Goal: Transaction & Acquisition: Purchase product/service

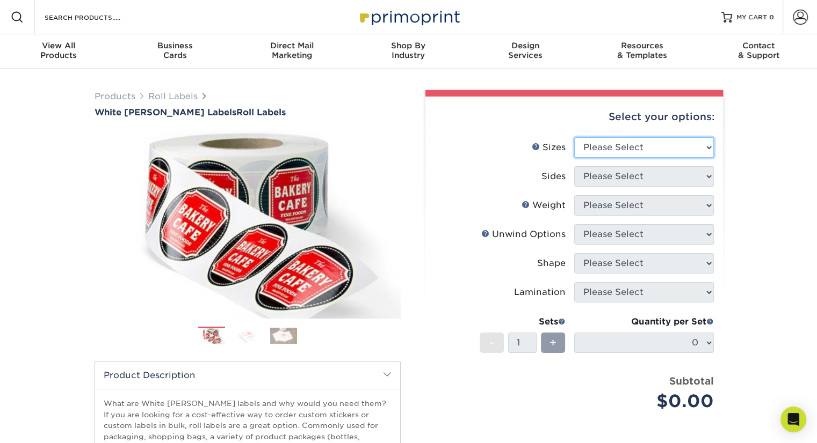
click at [637, 153] on select "Please Select 1" x 1" 1" x 2" 1" x 2.5" 1" x 3" 1.5" x 1.5" 1.5" x 2.5" 1.5" x …" at bounding box center [644, 147] width 140 height 20
select select "5.00x7.00"
click at [574, 137] on select "Please Select 1" x 1" 1" x 2" 1" x 2.5" 1" x 3" 1.5" x 1.5" 1.5" x 2.5" 1.5" x …" at bounding box center [644, 147] width 140 height 20
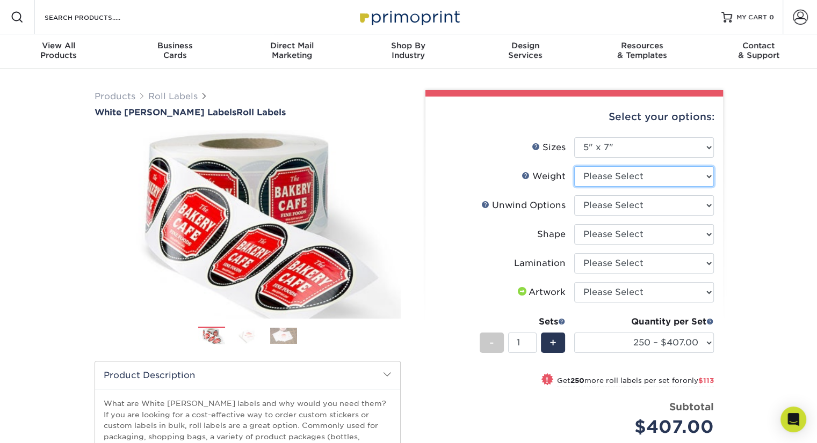
click at [697, 171] on select "Please Select WHBOPP" at bounding box center [644, 176] width 140 height 20
select select "WHBOPP"
click at [574, 166] on select "Please Select WHBOPP" at bounding box center [644, 176] width 140 height 20
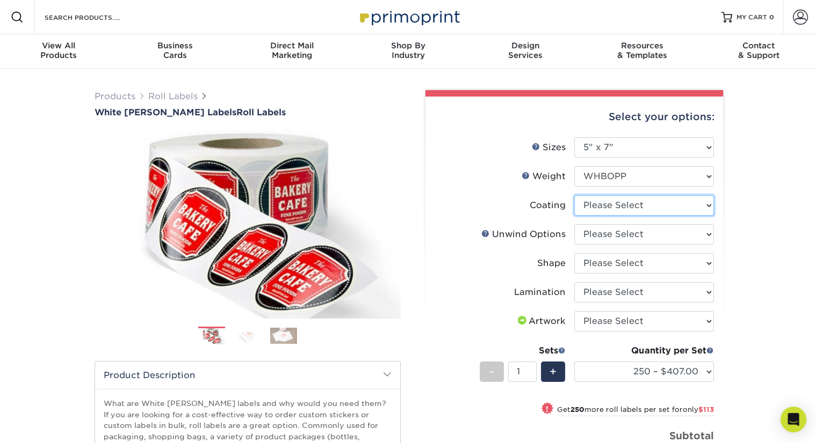
click at [692, 211] on select at bounding box center [644, 205] width 140 height 20
select select "3e7618de-abca-4bda-9f97-8b9129e913d8"
click at [574, 195] on select at bounding box center [644, 205] width 140 height 20
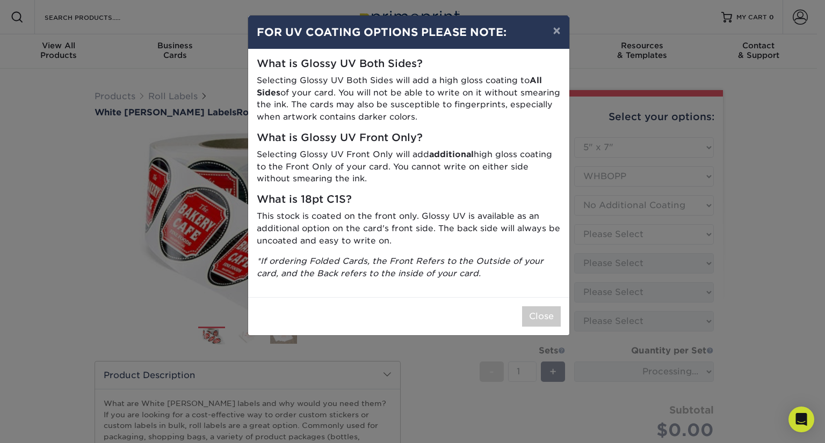
click at [660, 235] on div "× FOR UV COATING OPTIONS PLEASE NOTE: What is Glossy UV Both Sides? Selecting G…" at bounding box center [412, 221] width 825 height 443
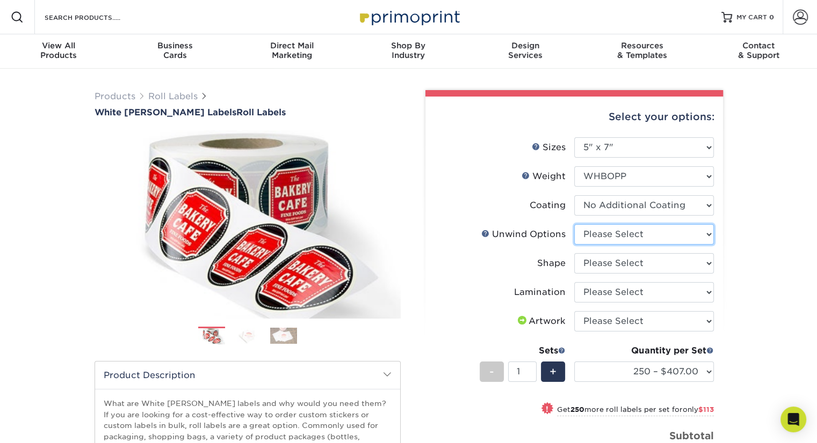
click at [632, 241] on select "Please Select Not Important Off Top (Direction #1) Off Bottom (Direction #2) Of…" at bounding box center [644, 234] width 140 height 20
click at [735, 232] on div "Products Roll Labels White [PERSON_NAME] Labels Roll Labels Previous Next /" at bounding box center [408, 355] width 817 height 573
click at [669, 238] on select "Please Select Not Important Off Top (Direction #1) Off Bottom (Direction #2) Of…" at bounding box center [644, 234] width 140 height 20
select select "d16c2772-aac7-41d6-a124-047cd7375882"
click at [574, 224] on select "Please Select Not Important Off Top (Direction #1) Off Bottom (Direction #2) Of…" at bounding box center [644, 234] width 140 height 20
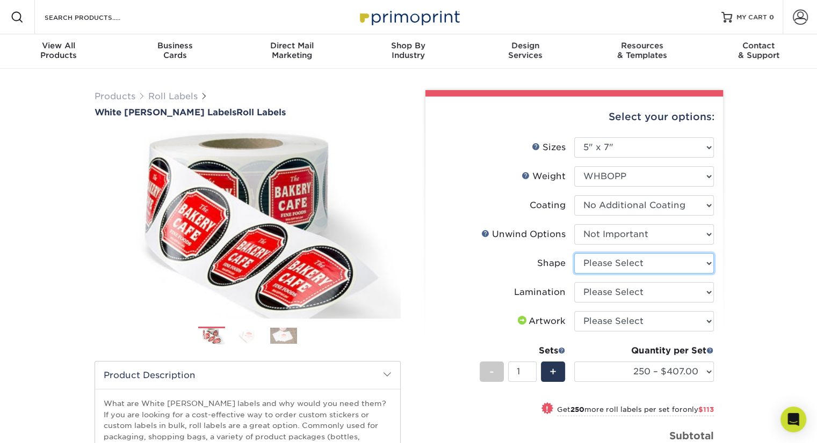
click at [651, 267] on select "Please Select Oval Rectangle" at bounding box center [644, 263] width 140 height 20
select select "ee567ae7-d0e9-47ca-830a-b172c097b44f"
click at [574, 253] on select "Please Select Oval Rectangle" at bounding box center [644, 263] width 140 height 20
click at [636, 295] on select "Please Select No Lamination Silk" at bounding box center [644, 292] width 140 height 20
select select "ccacb42f-45f7-42d3-bbd3-7c8421cf37f0"
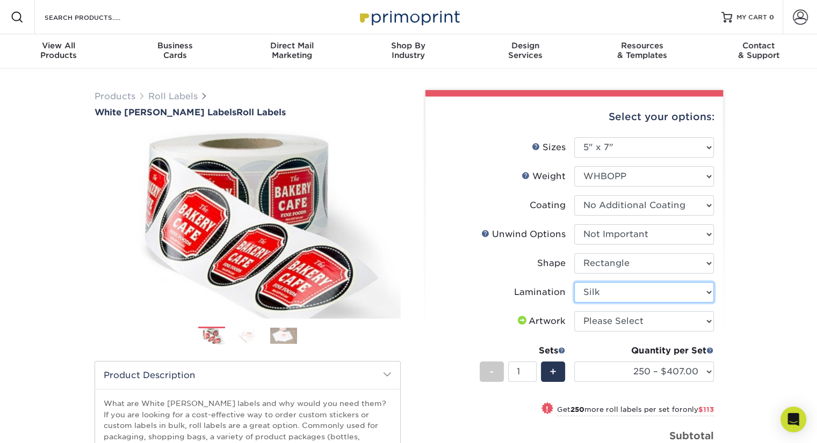
click at [574, 282] on select "Please Select No Lamination Silk" at bounding box center [644, 292] width 140 height 20
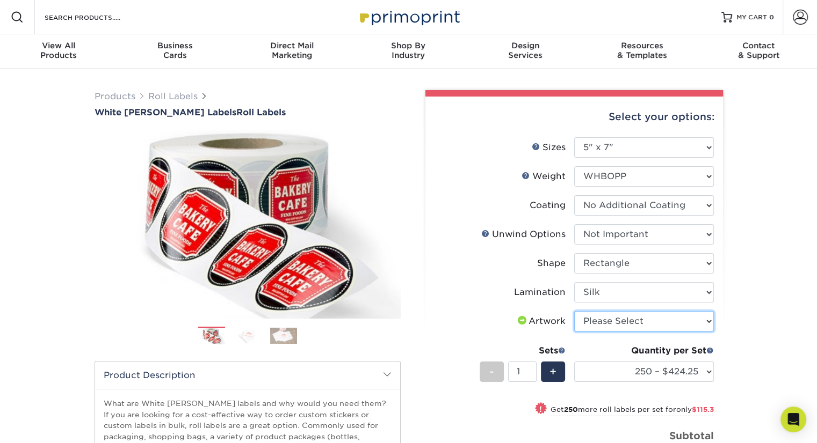
click at [652, 324] on select "Please Select I will upload files I need a design - $50" at bounding box center [644, 321] width 140 height 20
select select "upload"
click at [574, 311] on select "Please Select I will upload files I need a design - $50" at bounding box center [644, 321] width 140 height 20
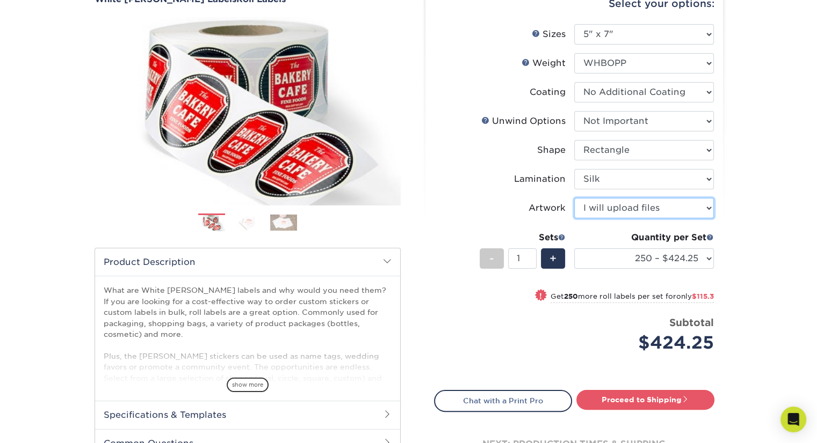
scroll to position [150, 0]
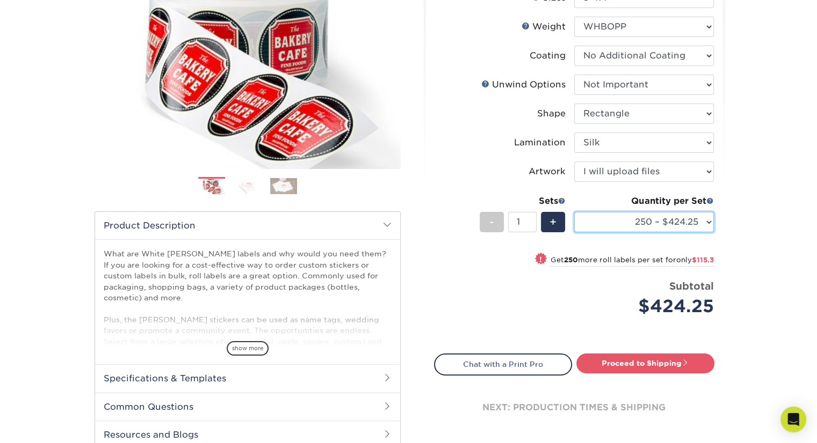
click at [693, 225] on select "250 – $424.25 500 – $539.55 1000 – $680.85 2500 – $1086.45 5000 – $1377.20 1000…" at bounding box center [644, 222] width 140 height 20
select select "2500 – $1086.45"
click at [574, 212] on select "250 – $424.25 500 – $539.55 1000 – $680.85 2500 – $1086.45 5000 – $1377.20 1000…" at bounding box center [644, 222] width 140 height 20
